Goal: Find specific page/section: Find specific page/section

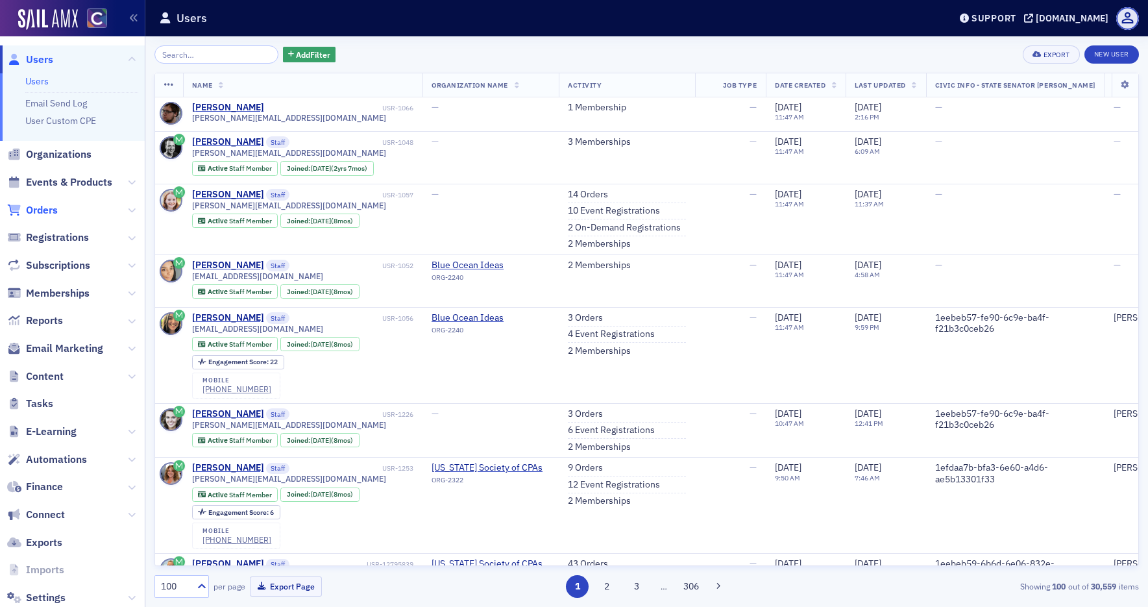
click at [48, 210] on span "Orders" at bounding box center [42, 210] width 32 height 14
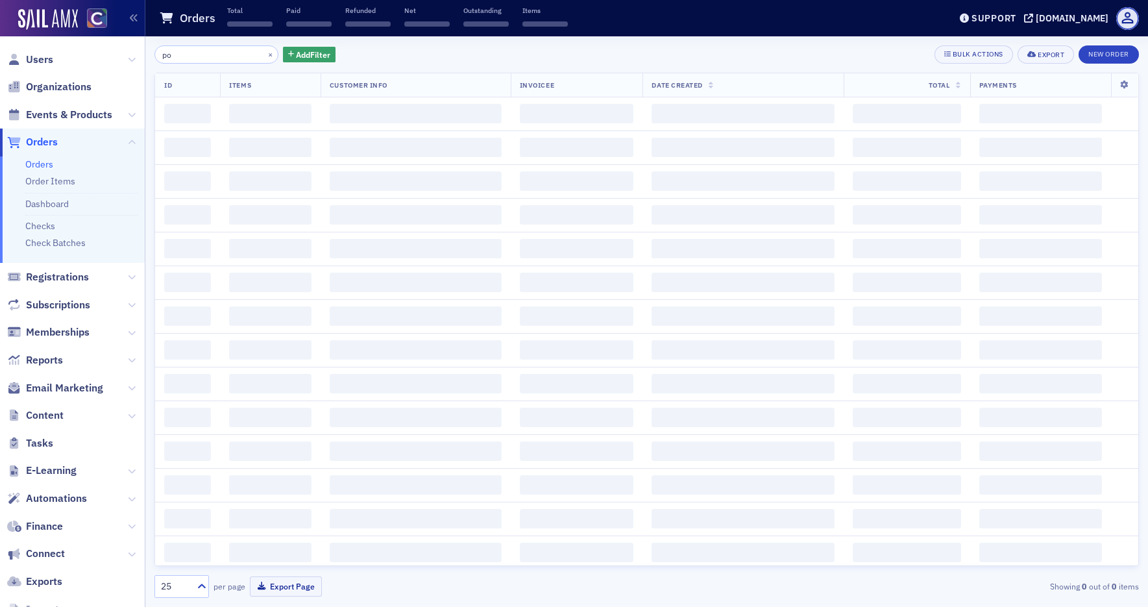
type input "p"
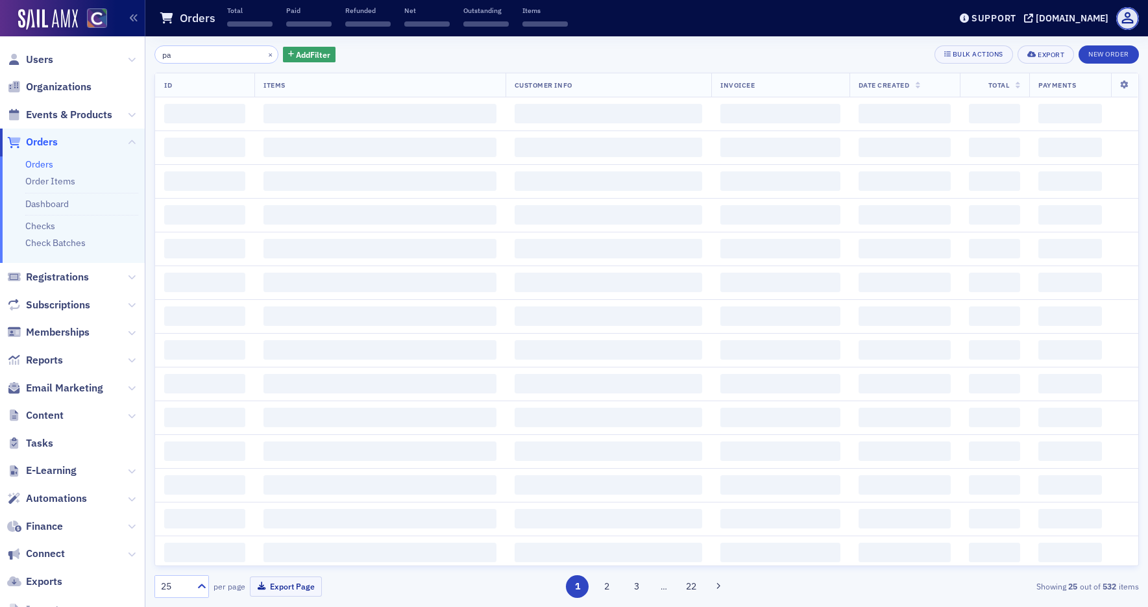
type input "p"
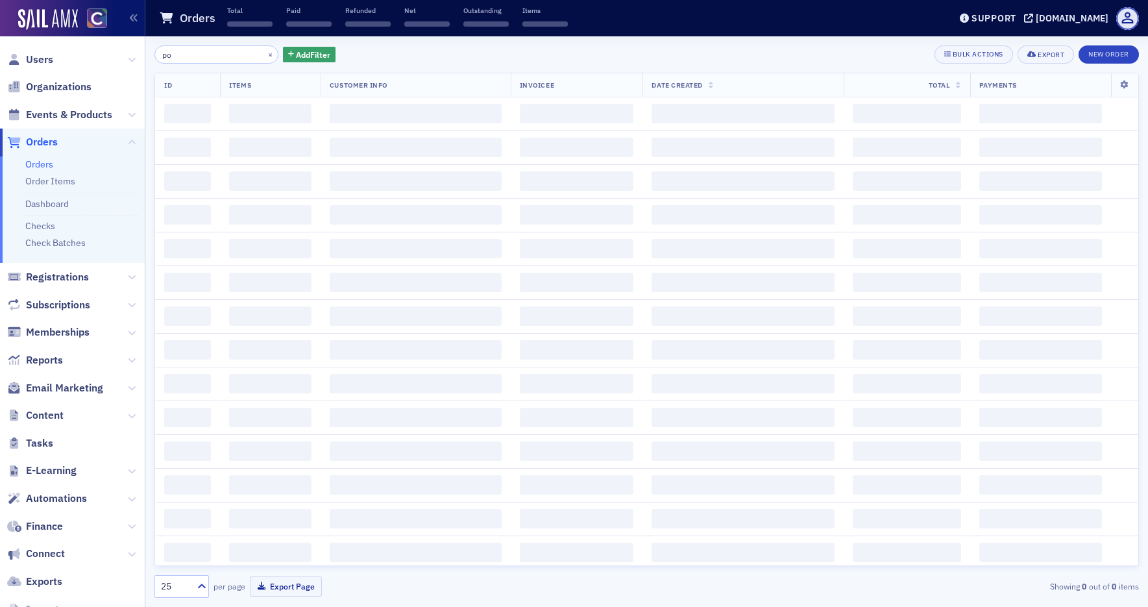
type input "p"
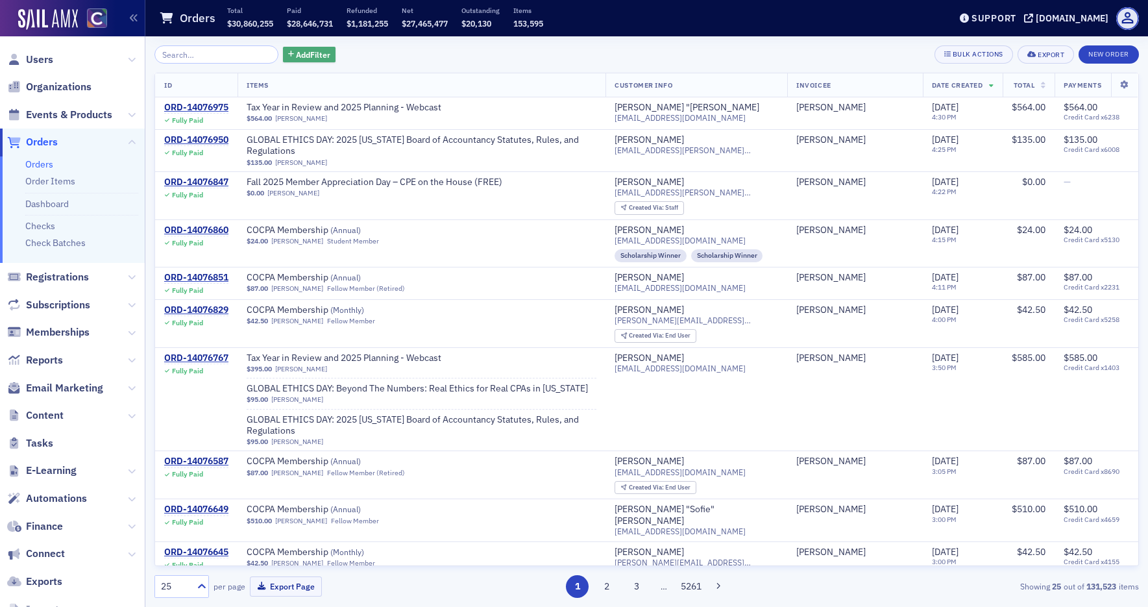
click at [310, 53] on span "Add Filter" at bounding box center [313, 55] width 34 height 12
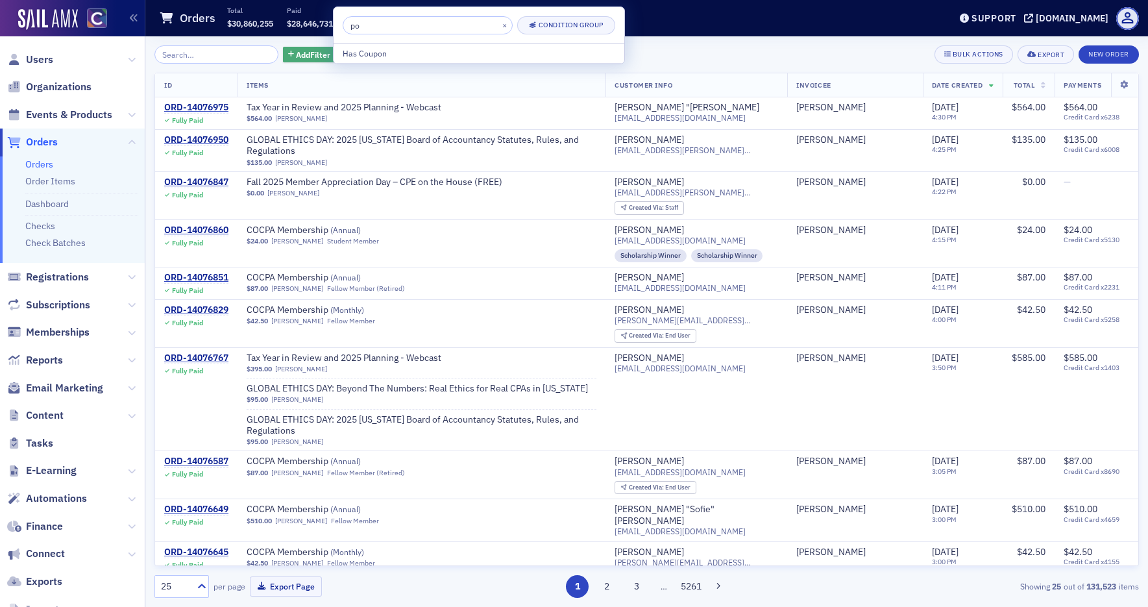
type input "p"
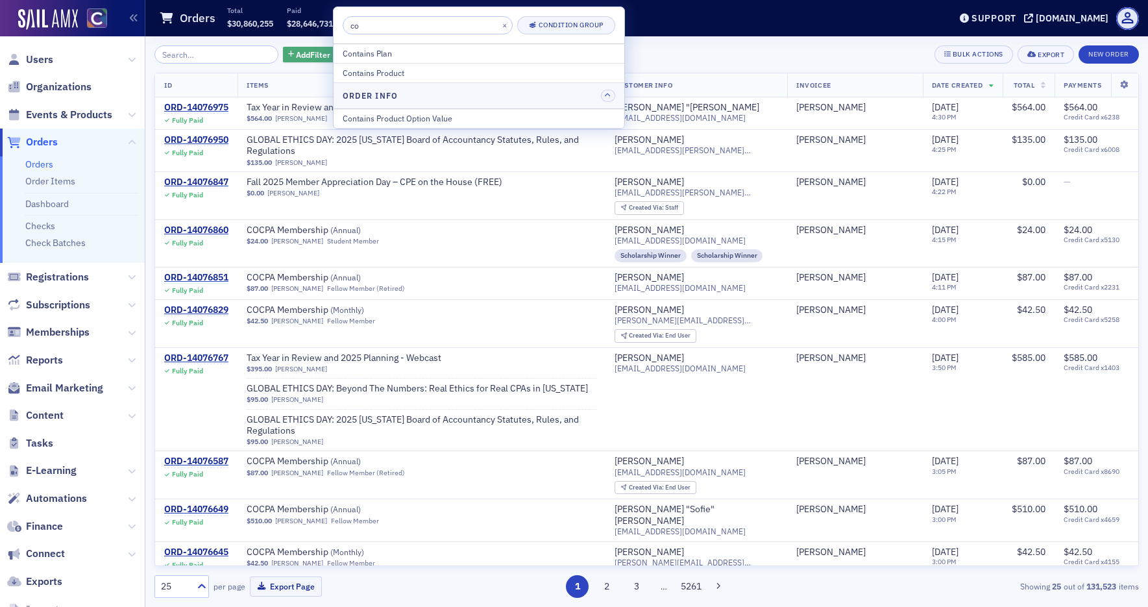
type input "c"
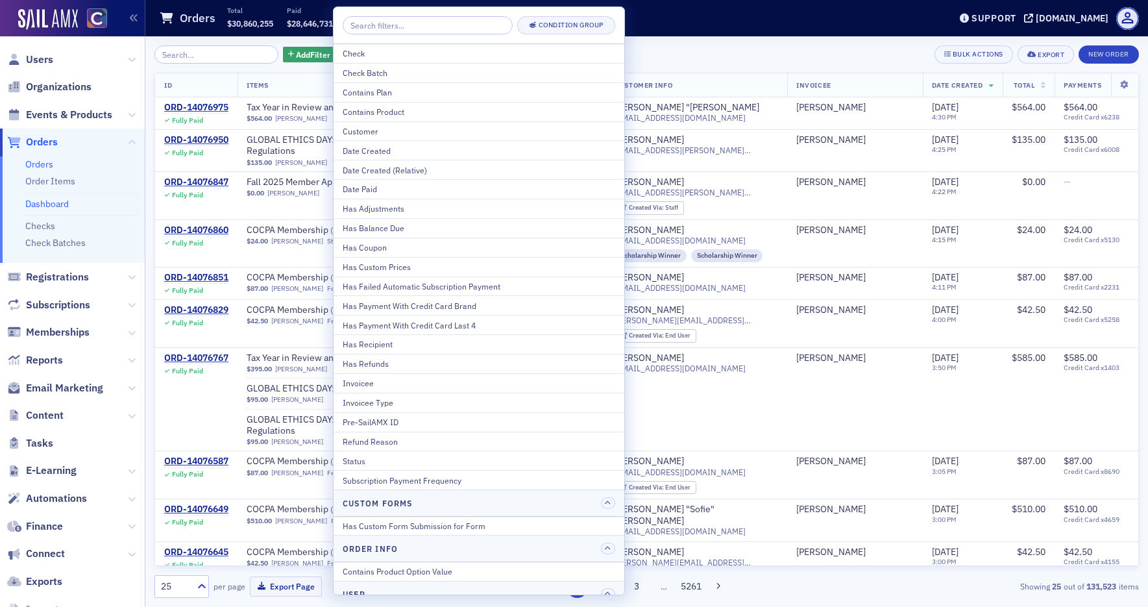
click at [56, 199] on link "Dashboard" at bounding box center [46, 204] width 43 height 12
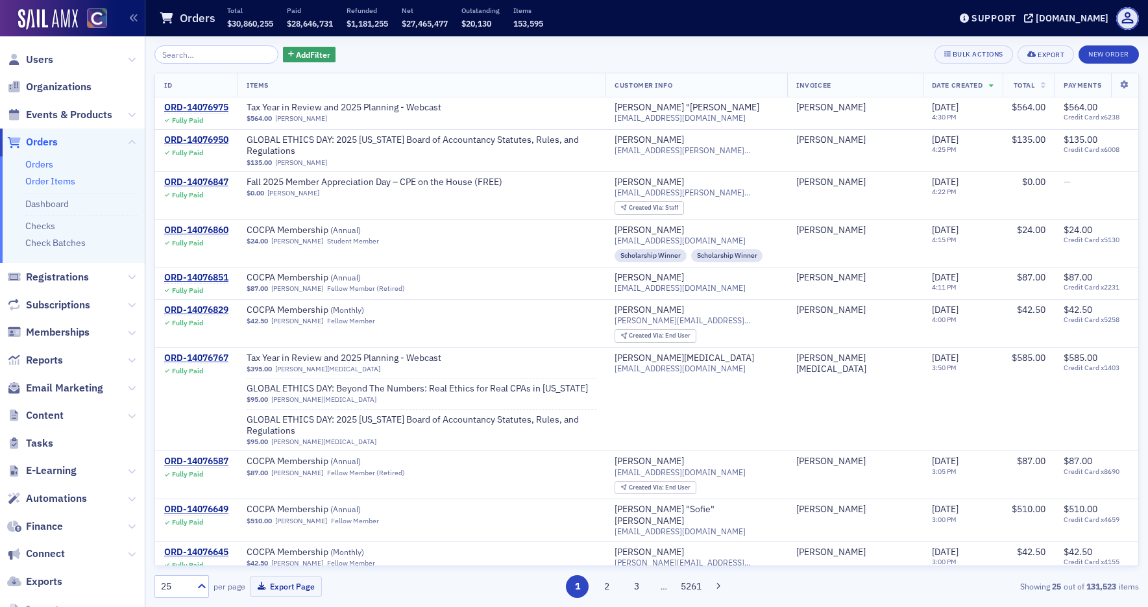
click at [60, 182] on link "Order Items" at bounding box center [50, 181] width 50 height 12
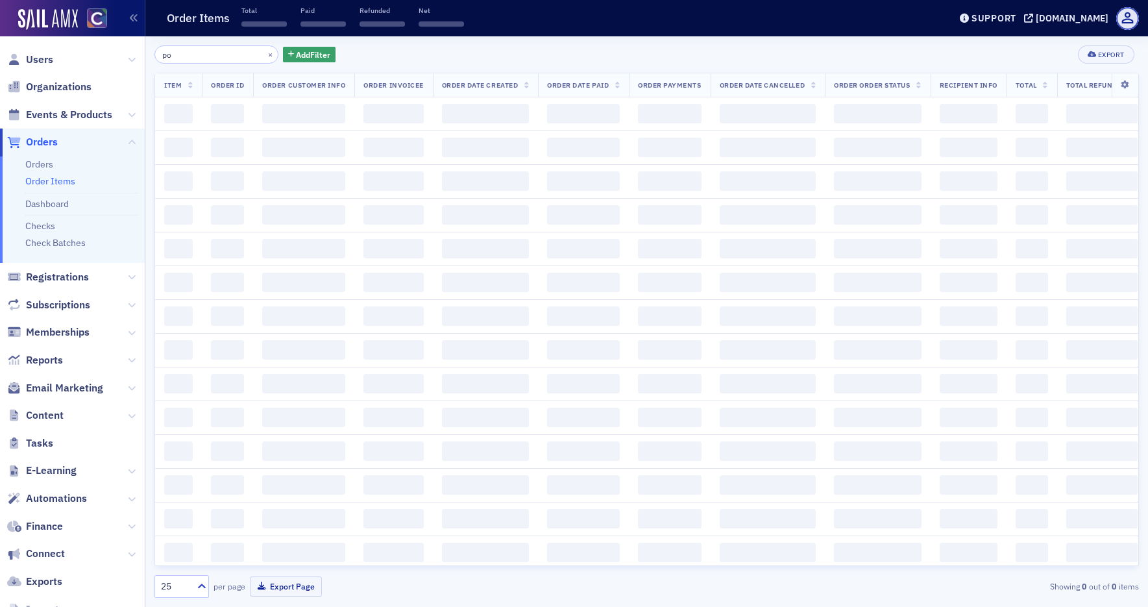
type input "p"
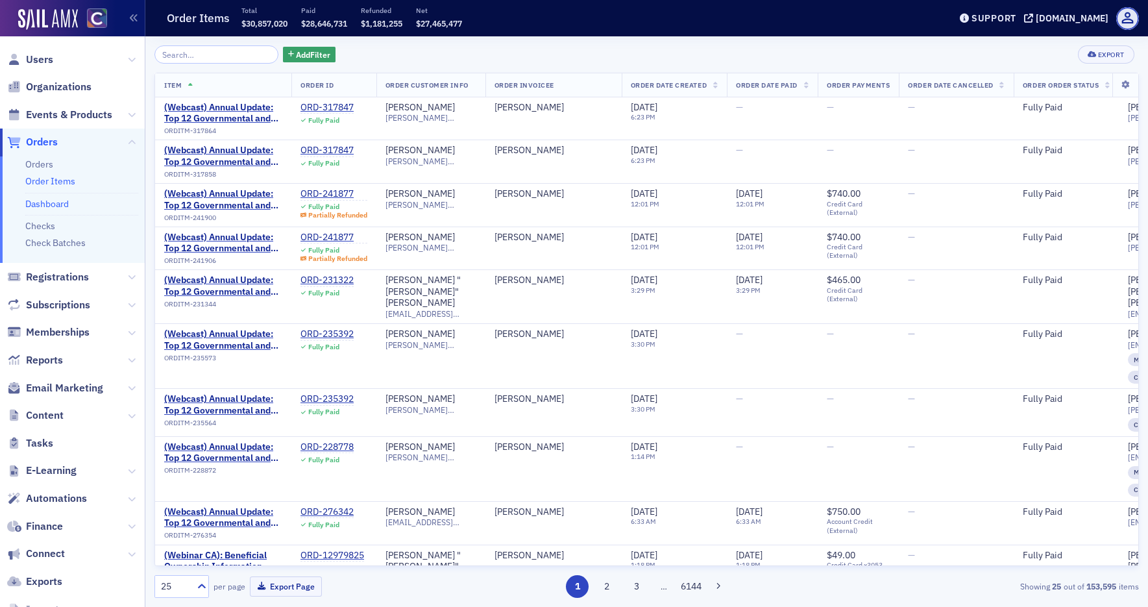
click at [57, 206] on link "Dashboard" at bounding box center [46, 204] width 43 height 12
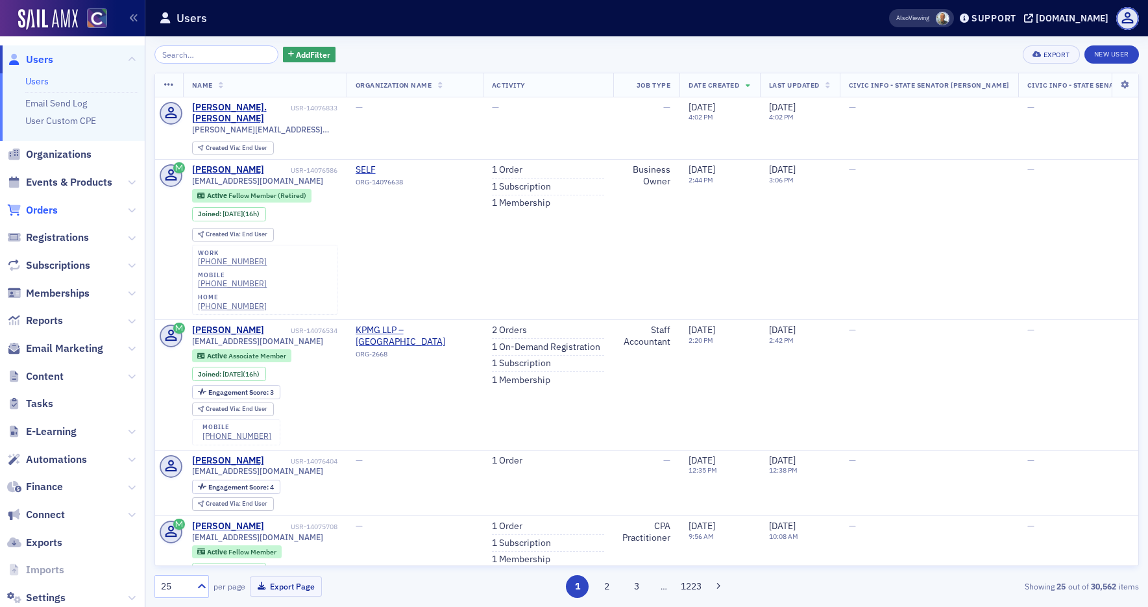
click at [43, 210] on span "Orders" at bounding box center [42, 210] width 32 height 14
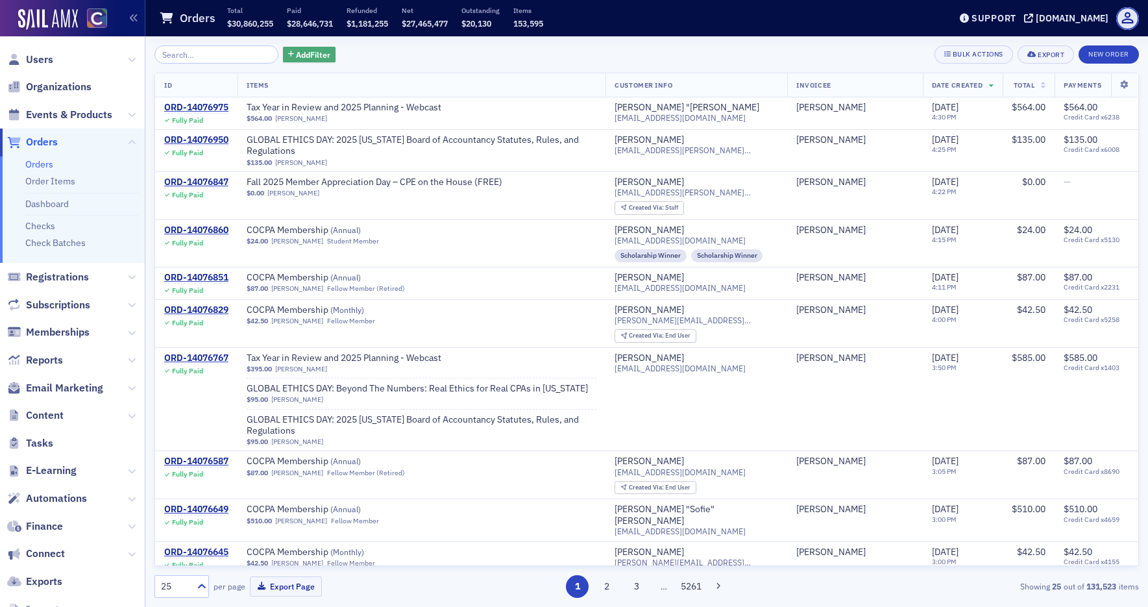
click at [317, 53] on span "Add Filter" at bounding box center [313, 55] width 34 height 12
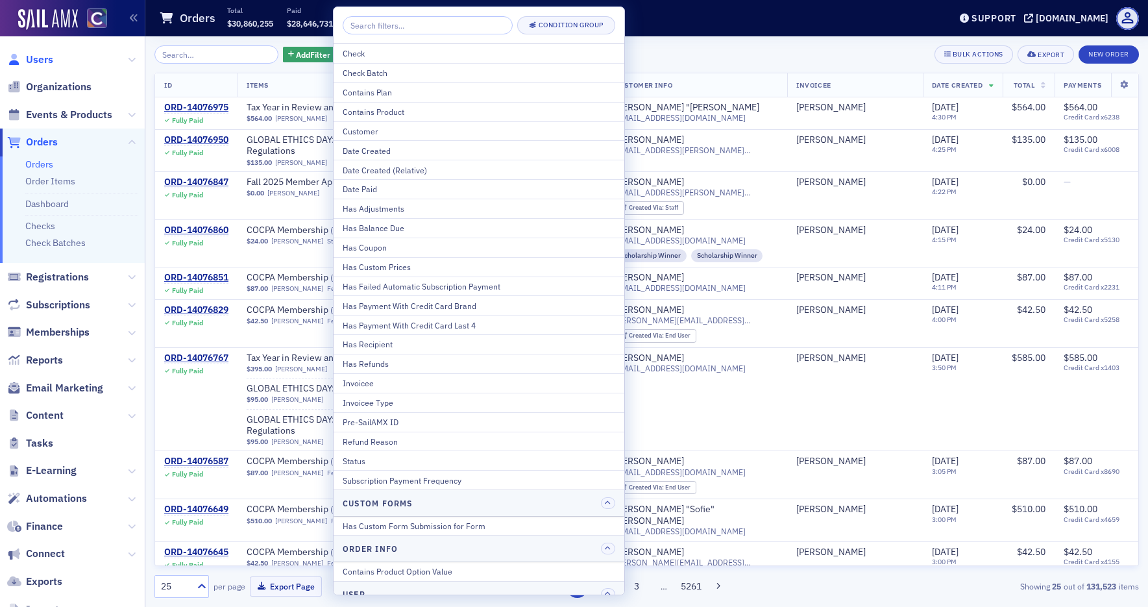
click at [50, 58] on span "Users" at bounding box center [39, 60] width 27 height 14
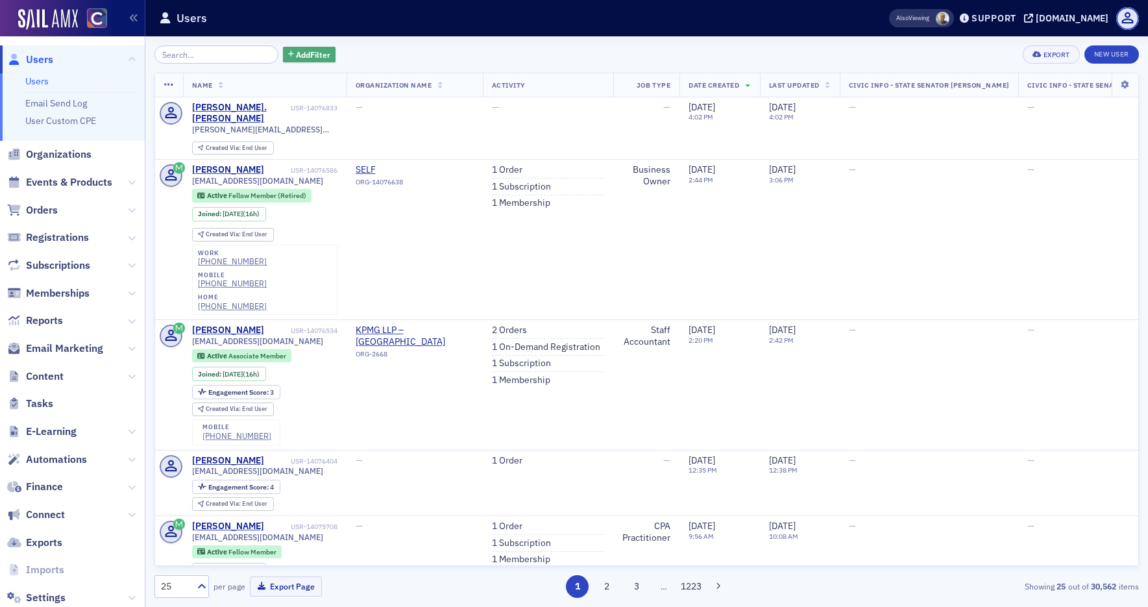
click at [316, 55] on span "Add Filter" at bounding box center [313, 55] width 34 height 12
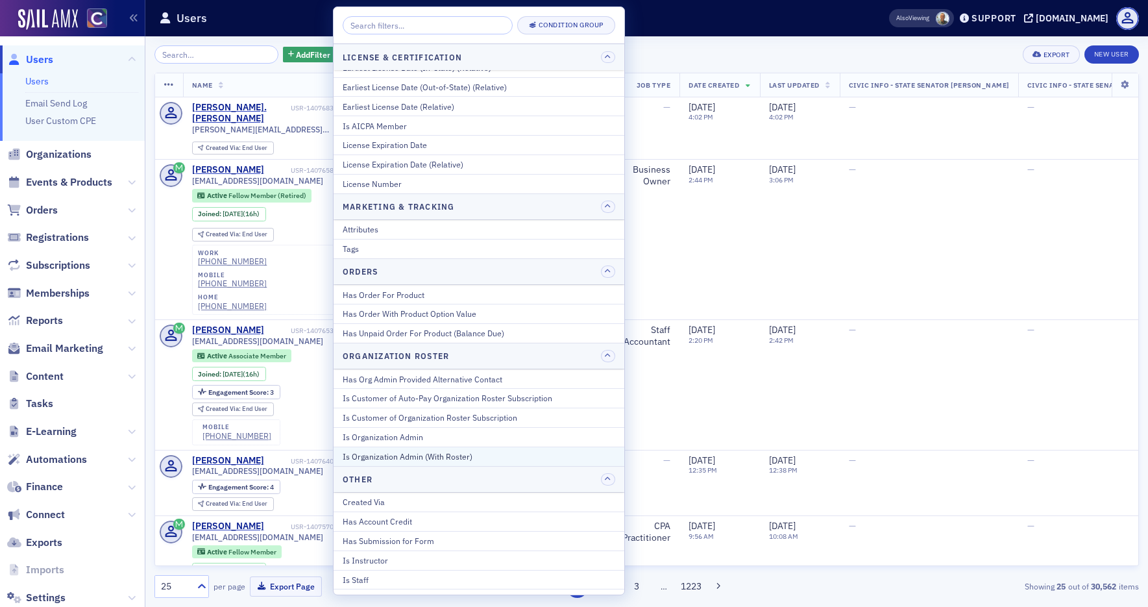
scroll to position [850, 0]
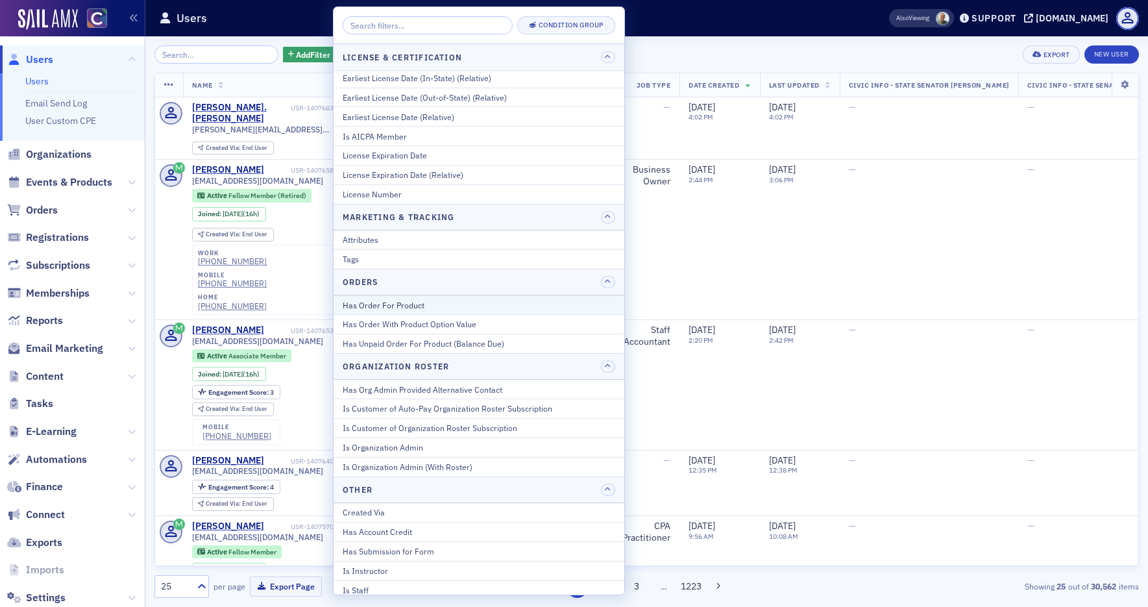
click at [403, 299] on div "Has Order For Product" at bounding box center [479, 305] width 273 height 12
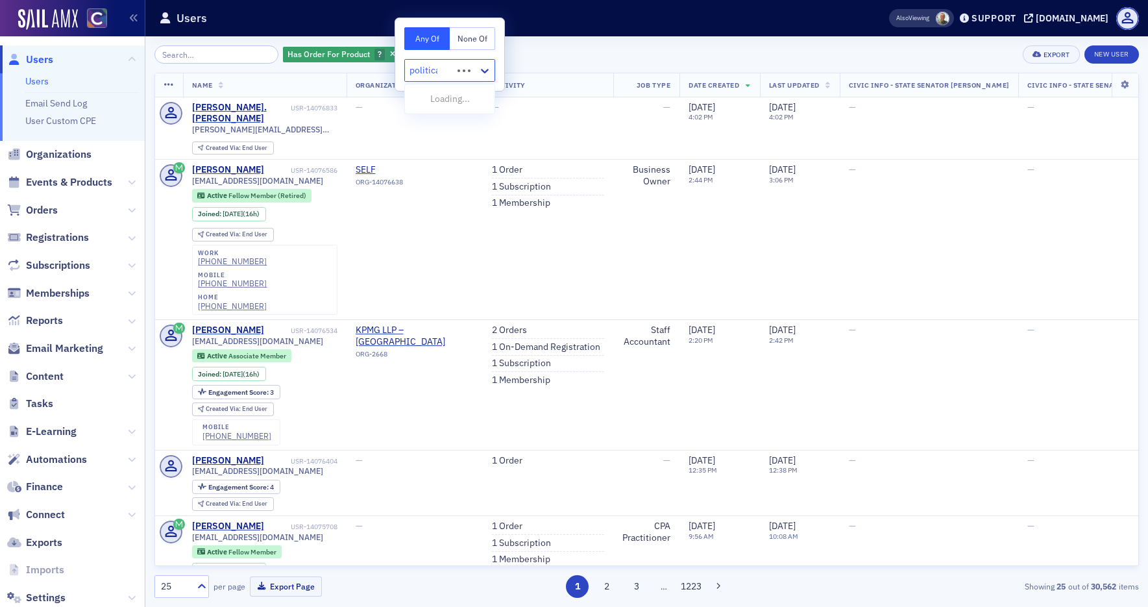
type input "political"
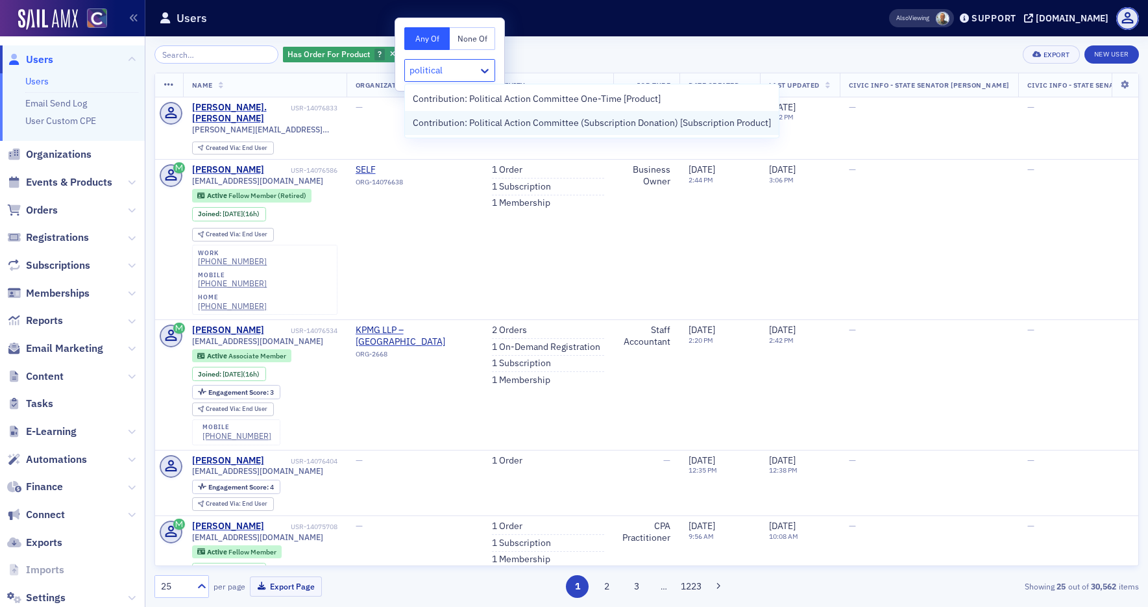
click at [446, 126] on span "Contribution: Political Action Committee (Subscription Donation) [Subscription …" at bounding box center [592, 123] width 358 height 14
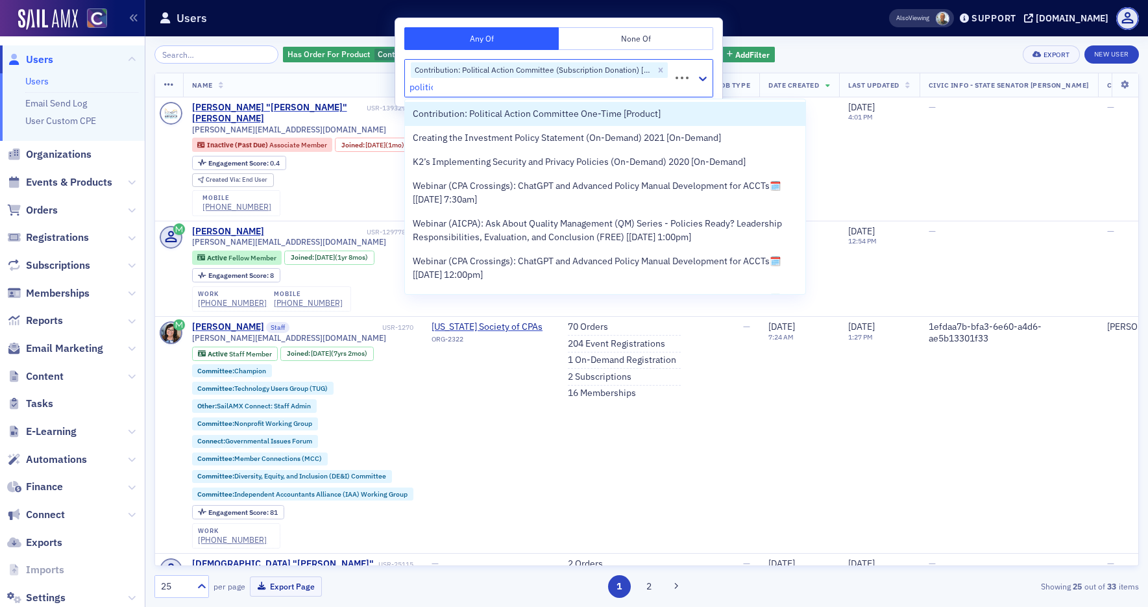
type input "politica"
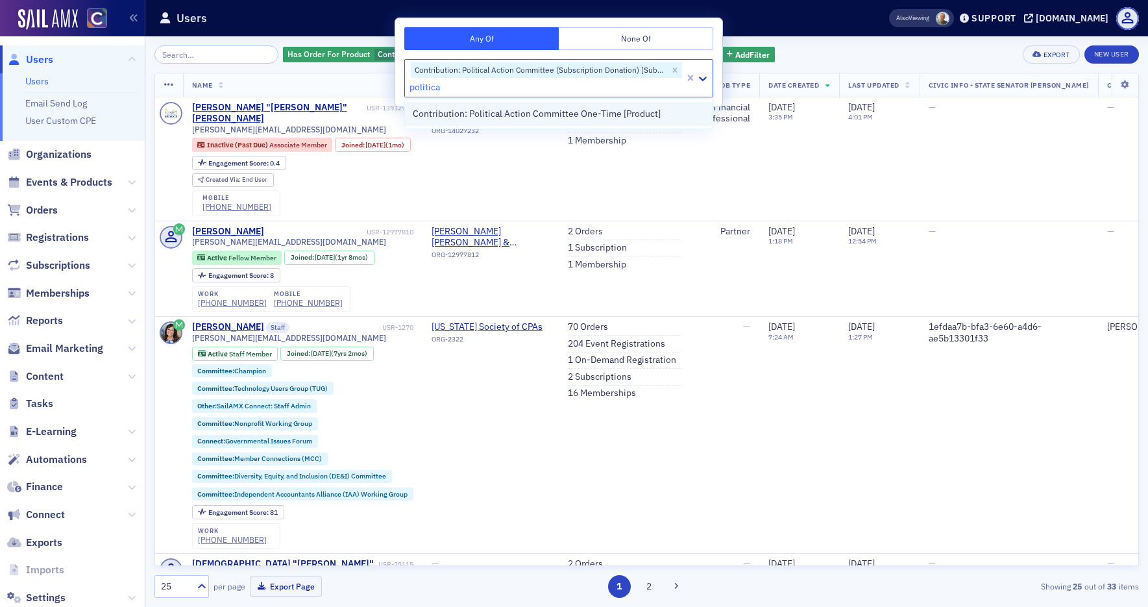
click at [514, 112] on span "Contribution: Political Action Committee One-Time [Product]" at bounding box center [537, 114] width 248 height 14
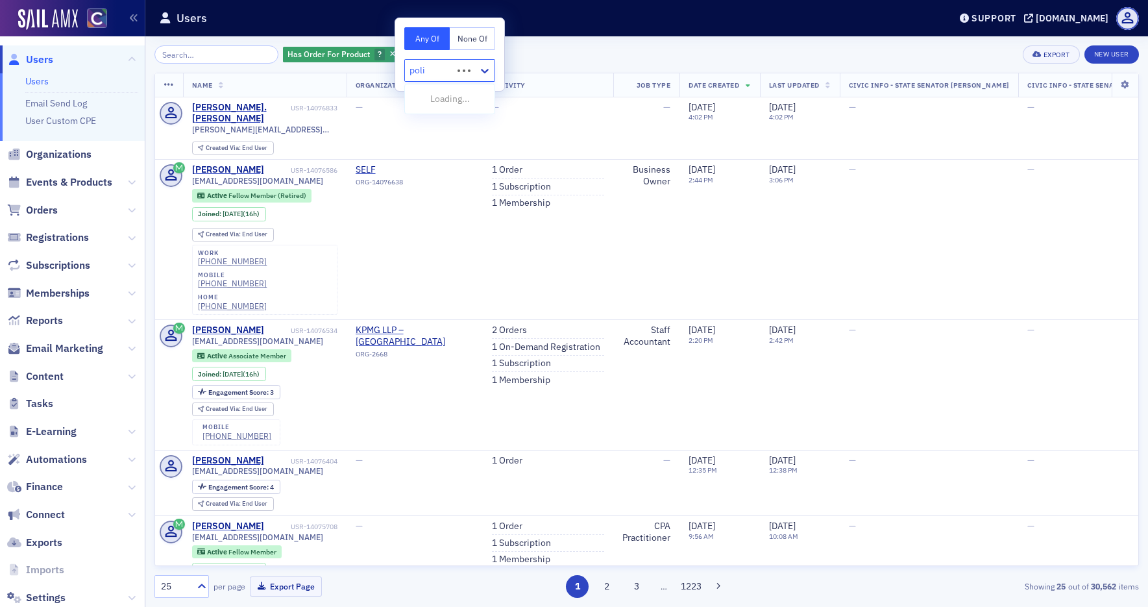
type input "polit"
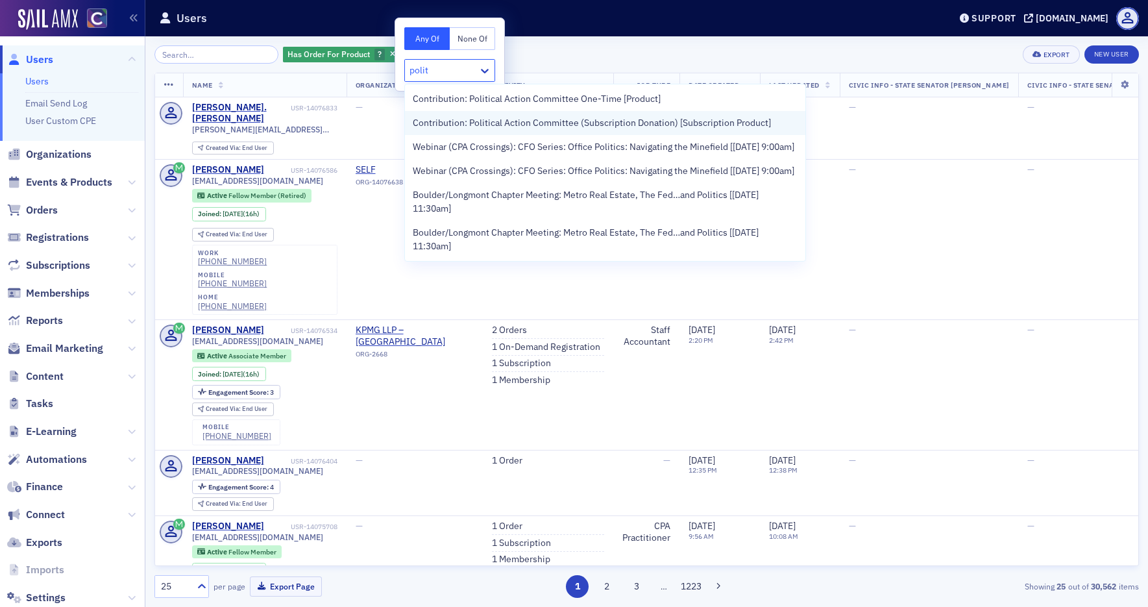
click at [643, 119] on span "Contribution: Political Action Committee (Subscription Donation) [Subscription …" at bounding box center [592, 123] width 358 height 14
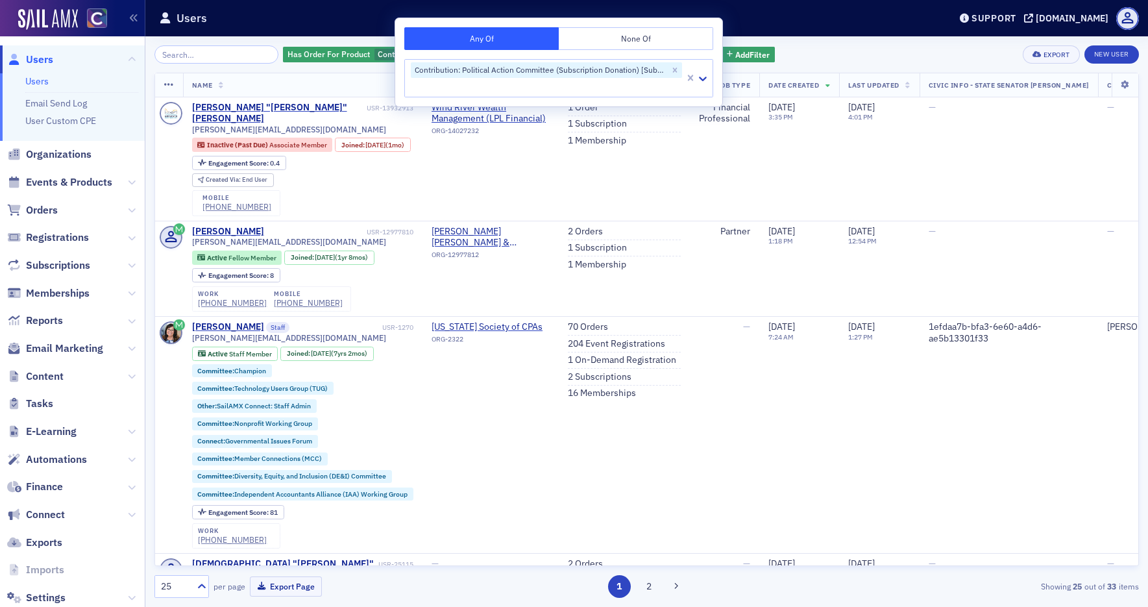
click at [223, 83] on th "Name" at bounding box center [303, 85] width 240 height 24
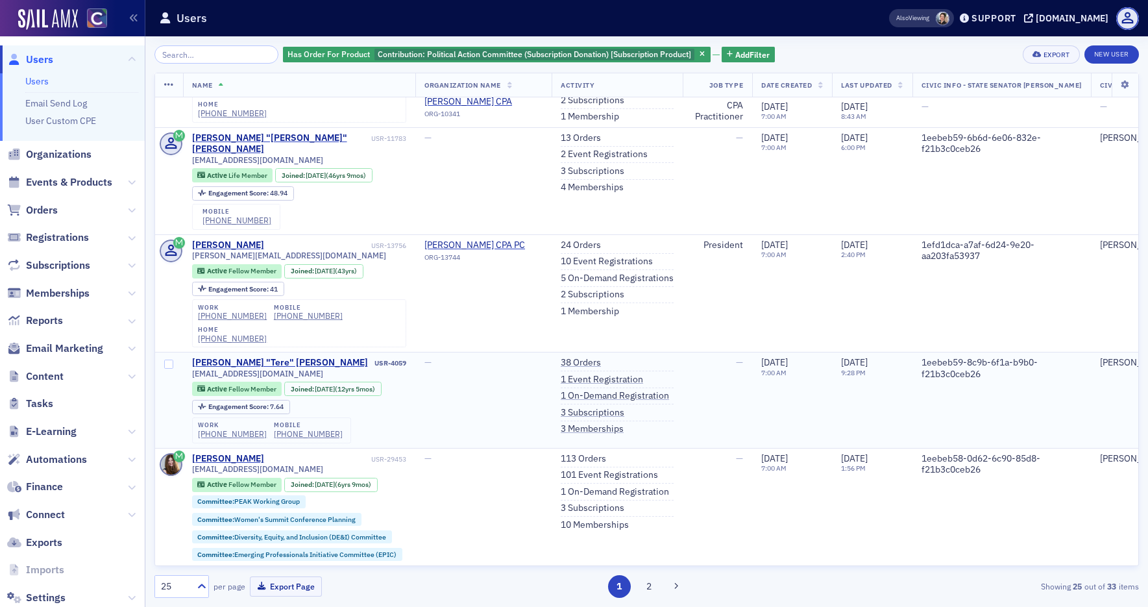
scroll to position [2038, 0]
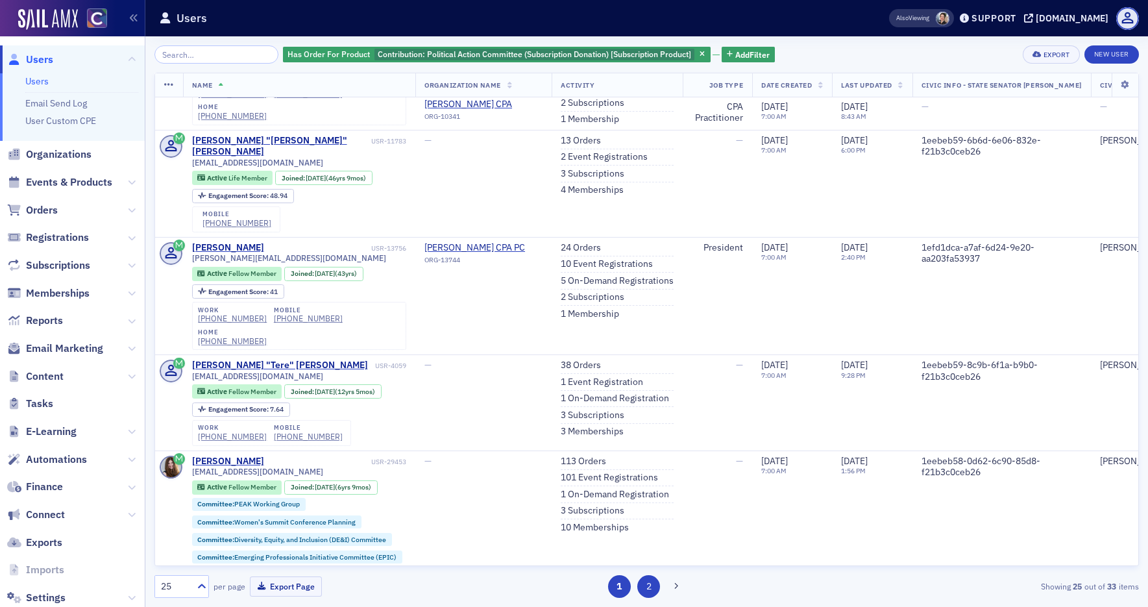
click at [650, 590] on button "2" at bounding box center [649, 586] width 23 height 23
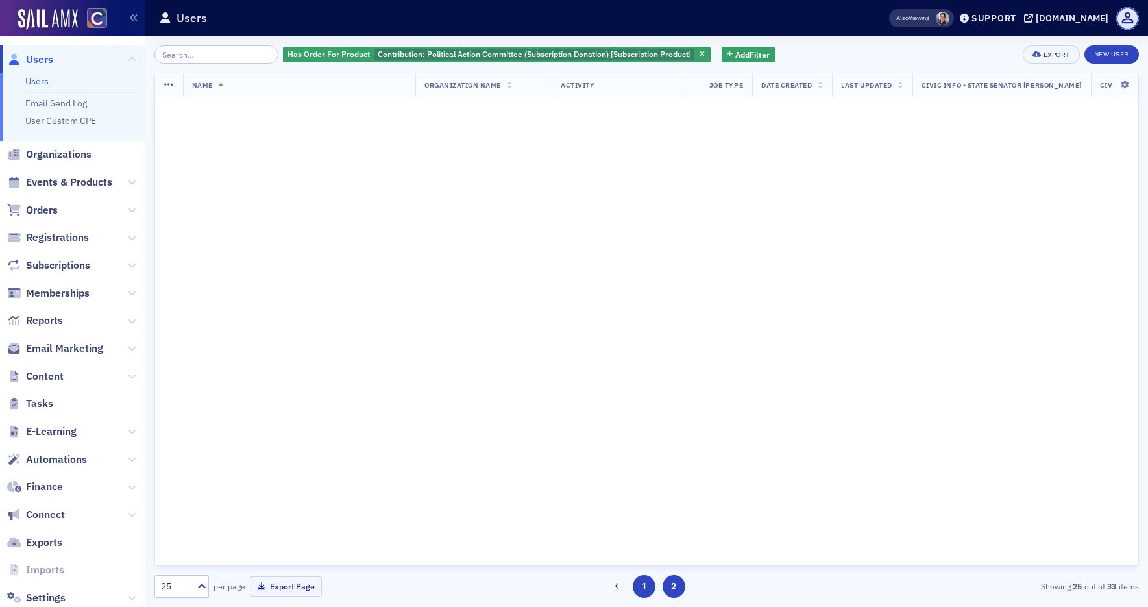
scroll to position [0, 0]
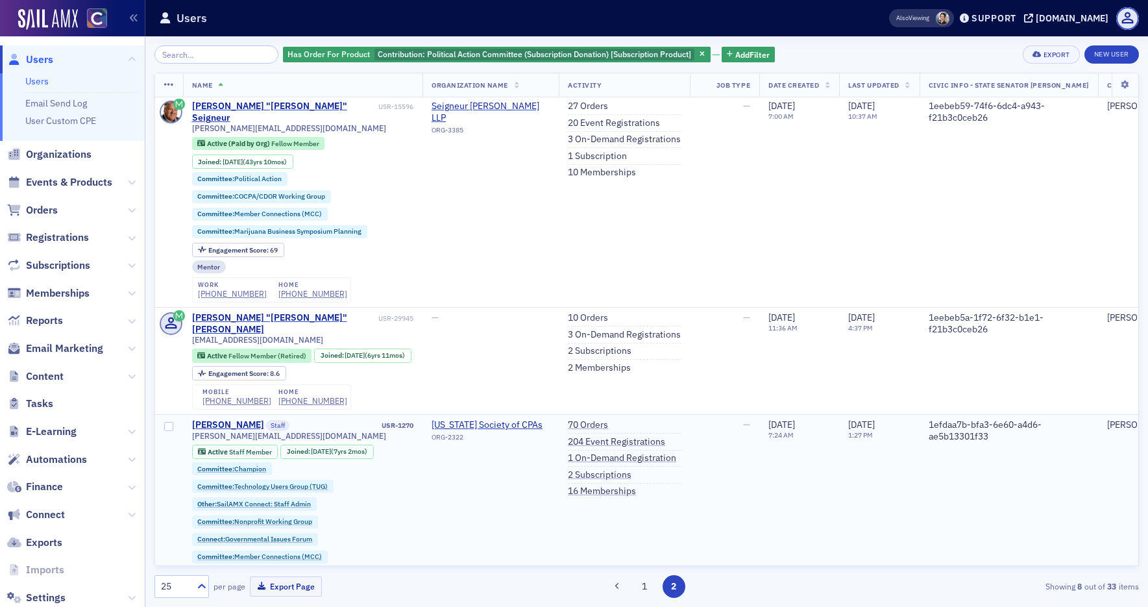
scroll to position [314, 0]
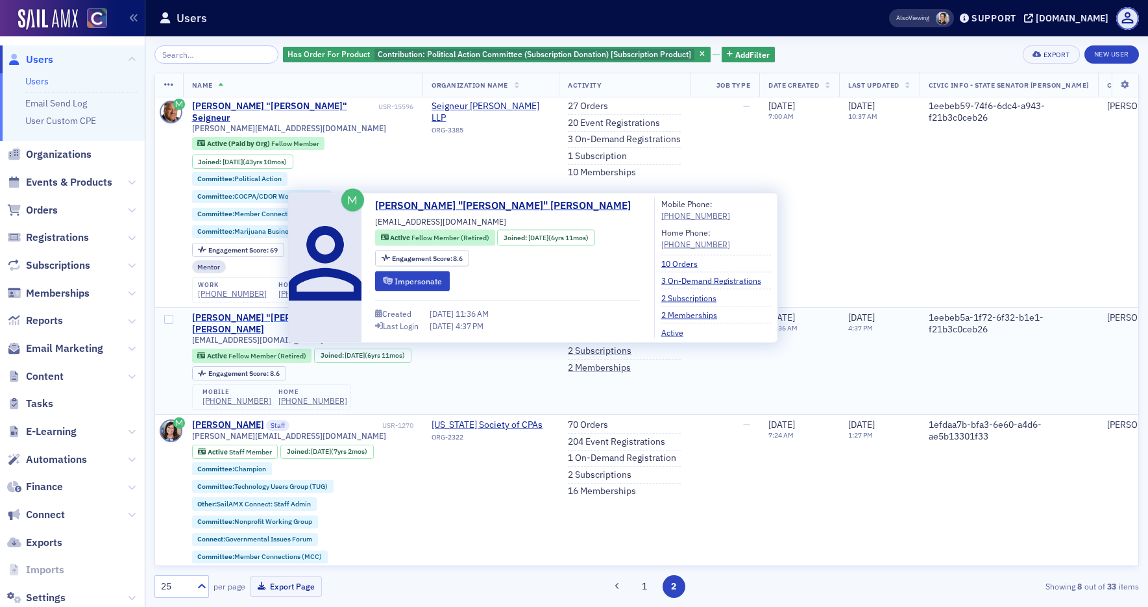
click at [258, 312] on div "James "Jim" Shepherd" at bounding box center [284, 323] width 184 height 23
